Goal: Information Seeking & Learning: Learn about a topic

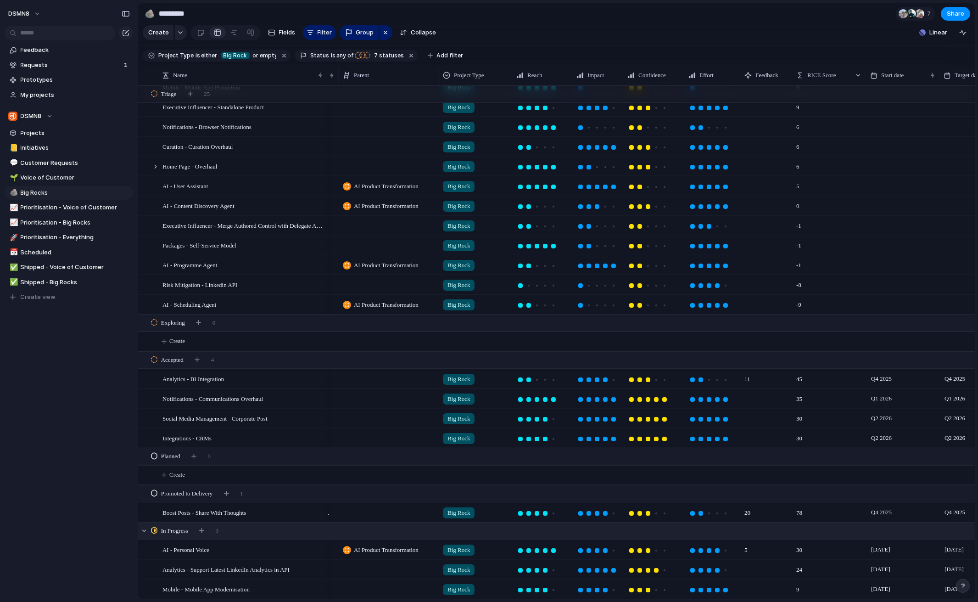
scroll to position [0, 89]
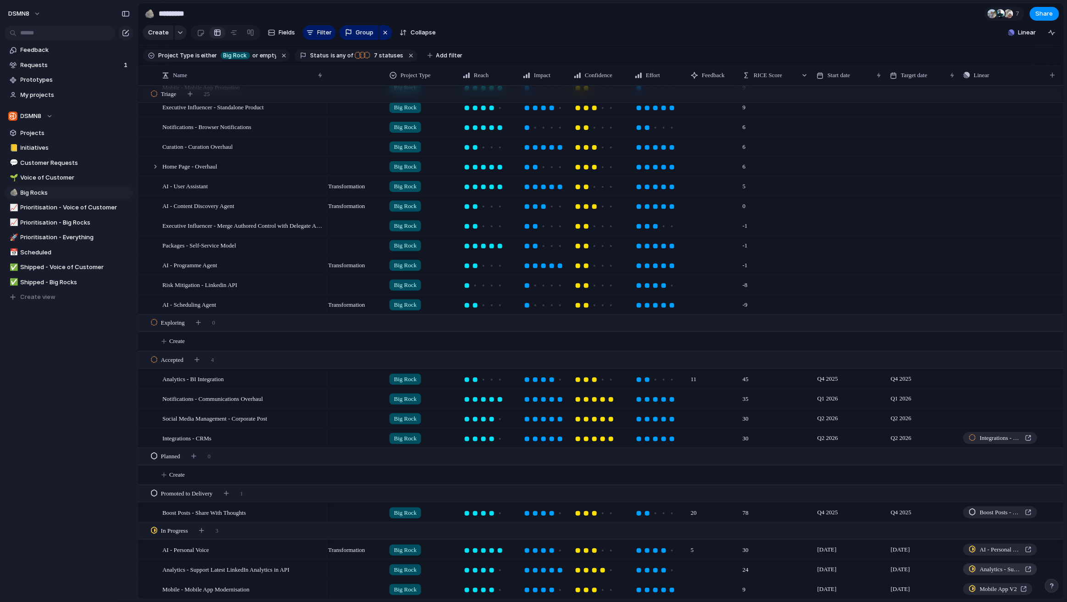
click at [978, 568] on span "Analytics - Support Latest LinkedIn Analytics in API" at bounding box center [1001, 568] width 42 height 9
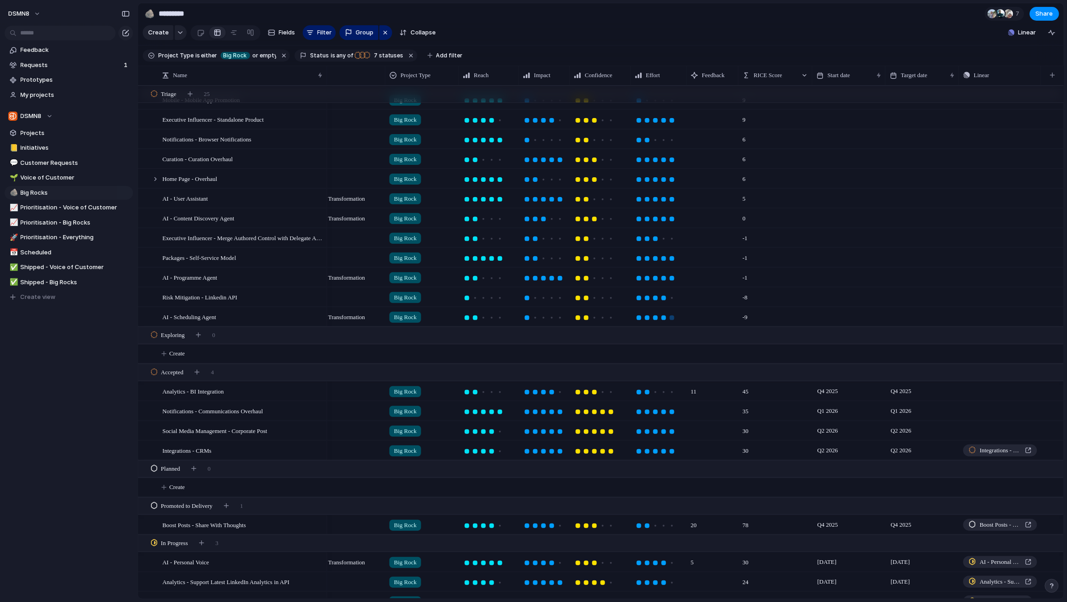
scroll to position [203, 0]
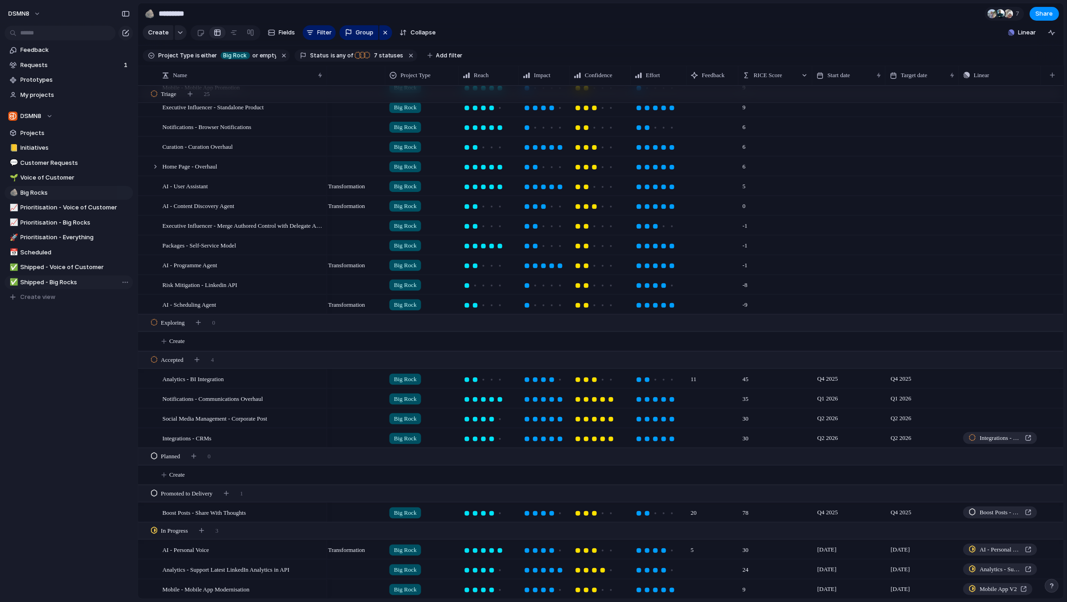
click at [28, 284] on span "Shipped - Big Rocks" at bounding box center [75, 282] width 109 height 9
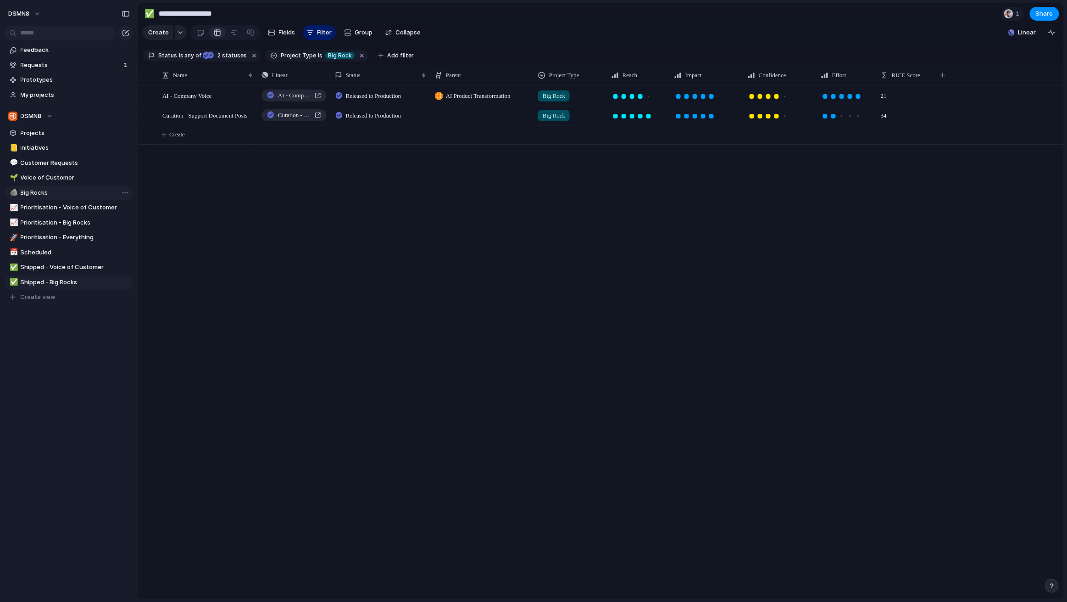
click at [48, 193] on span "Big Rocks" at bounding box center [75, 192] width 109 height 9
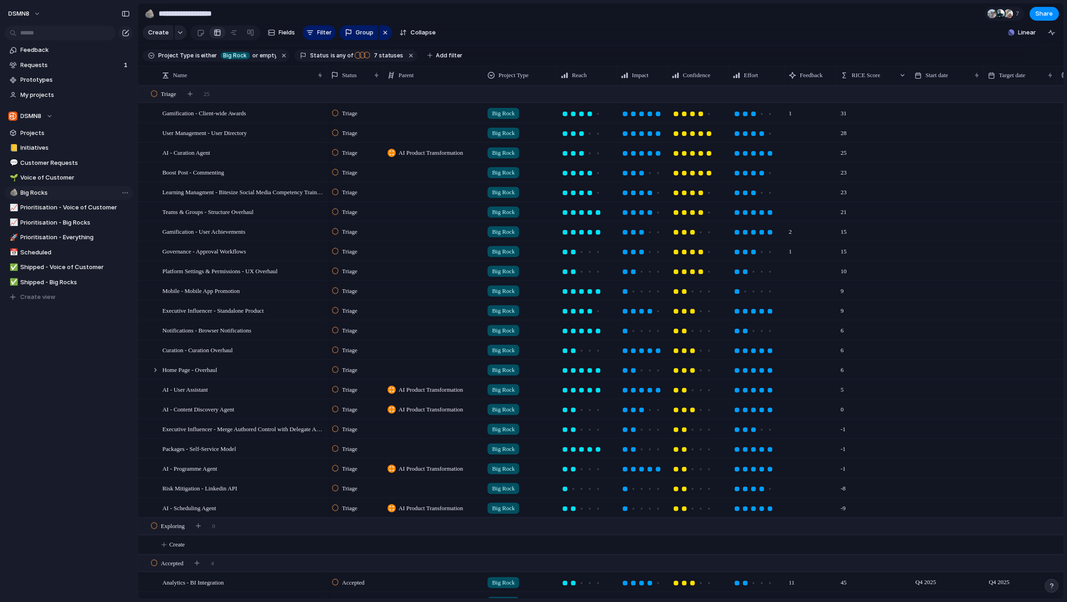
type input "*********"
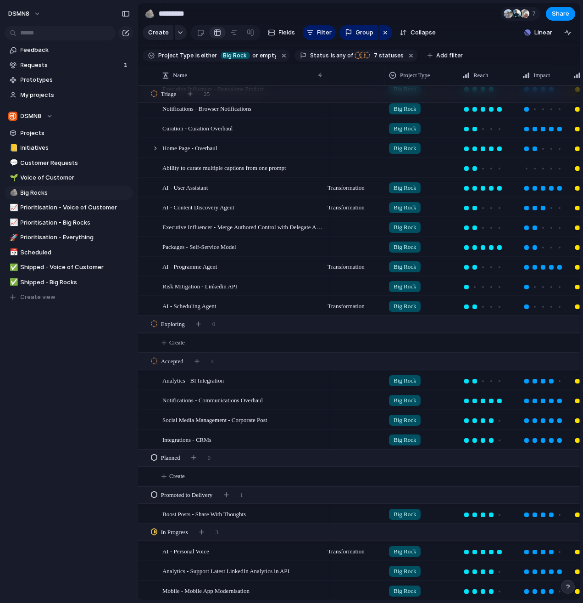
scroll to position [0, 264]
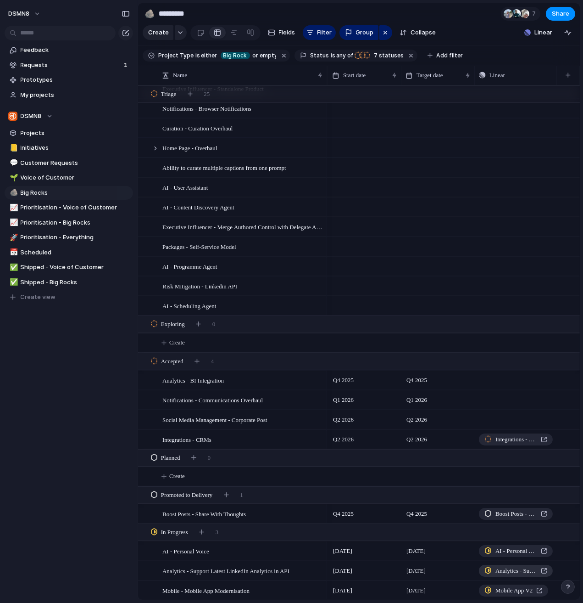
click at [509, 569] on span "Analytics - Support Latest LinkedIn Analytics in API" at bounding box center [517, 570] width 42 height 9
